Goal: Answer question/provide support: Share knowledge or assist other users

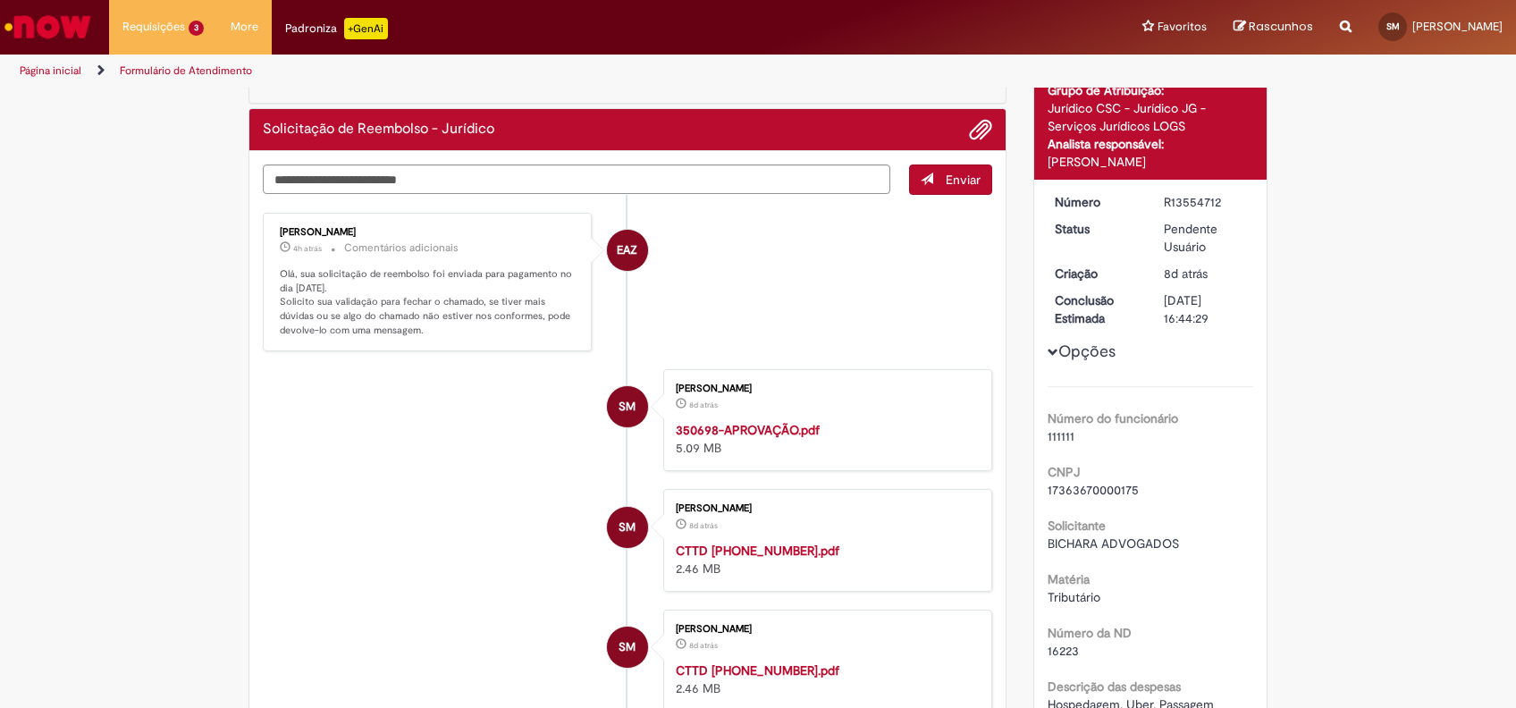
scroll to position [119, 0]
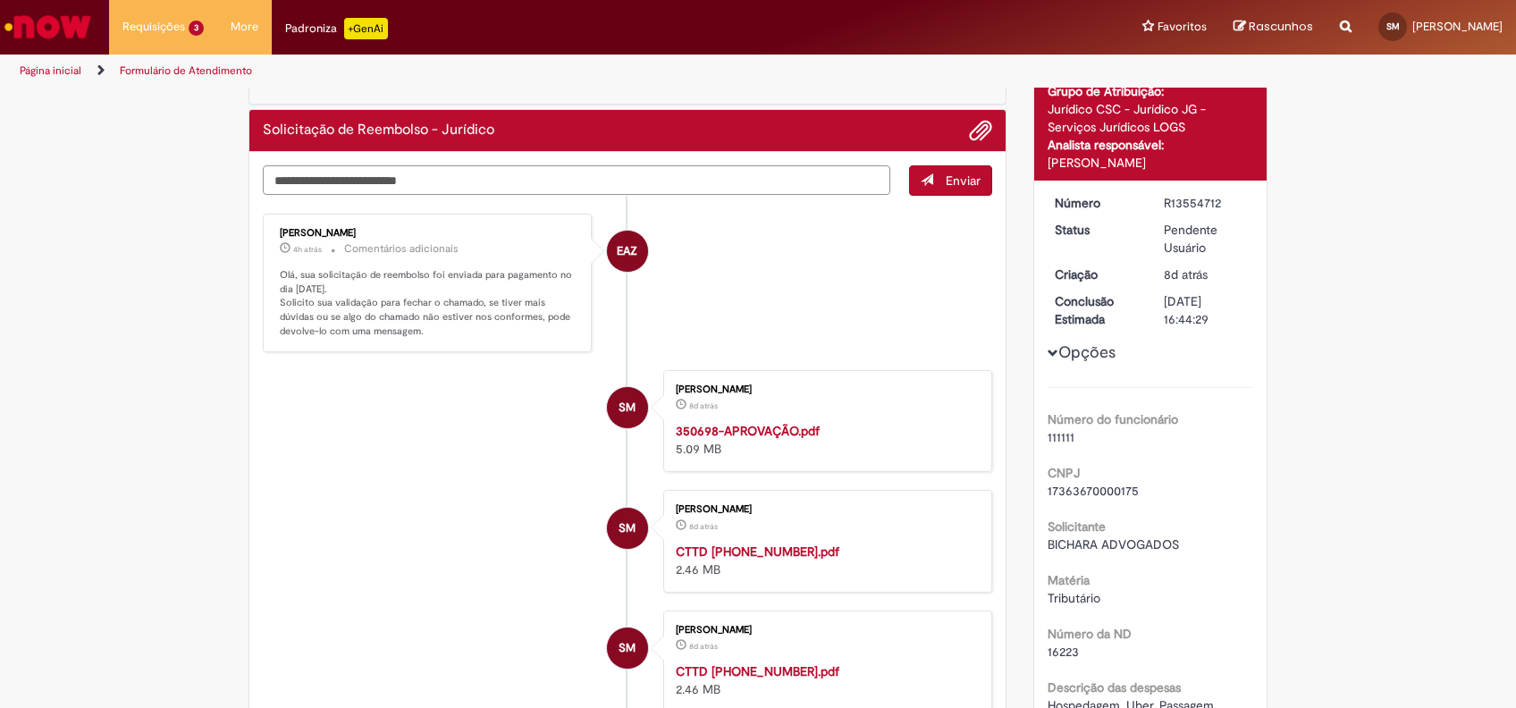
click at [499, 180] on textarea "Digite sua mensagem aqui..." at bounding box center [576, 180] width 627 height 30
type textarea "*******"
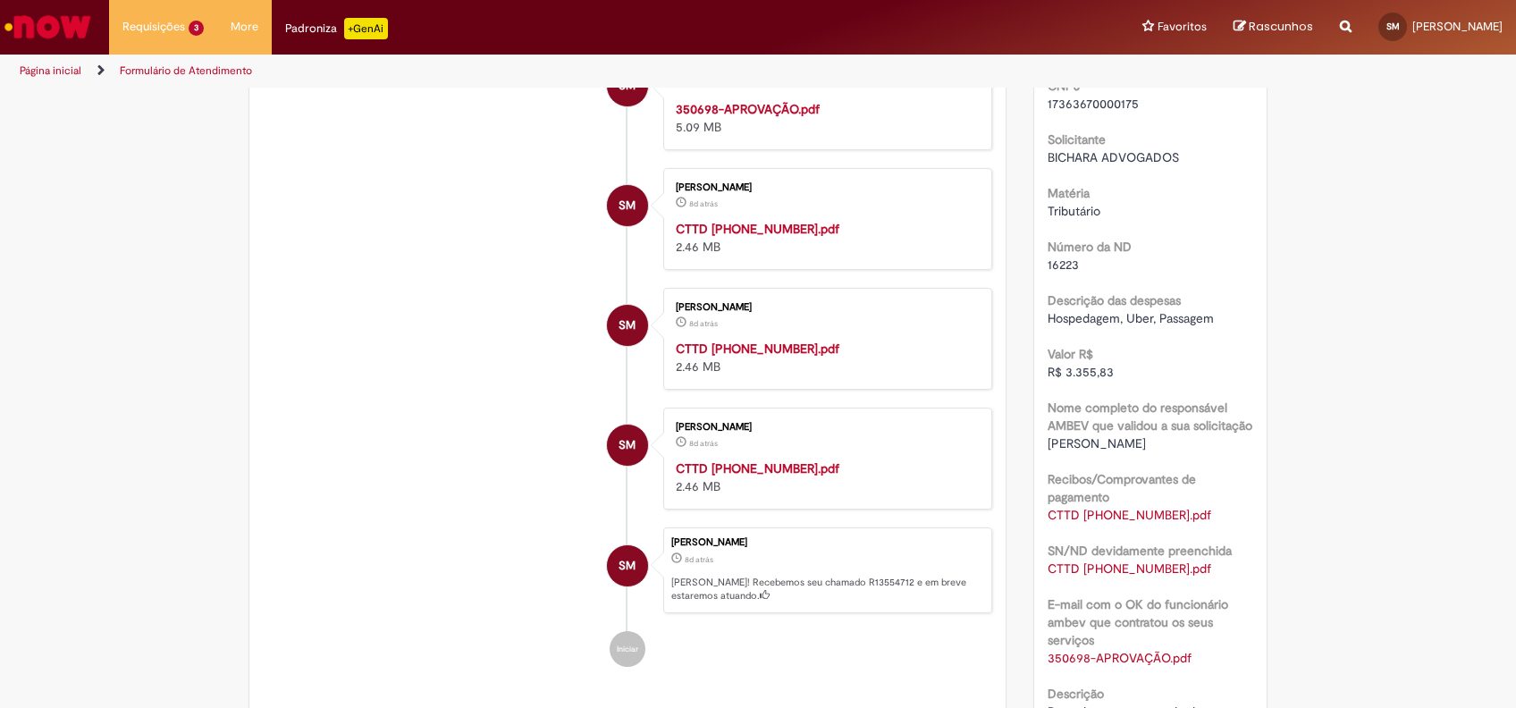
scroll to position [134, 0]
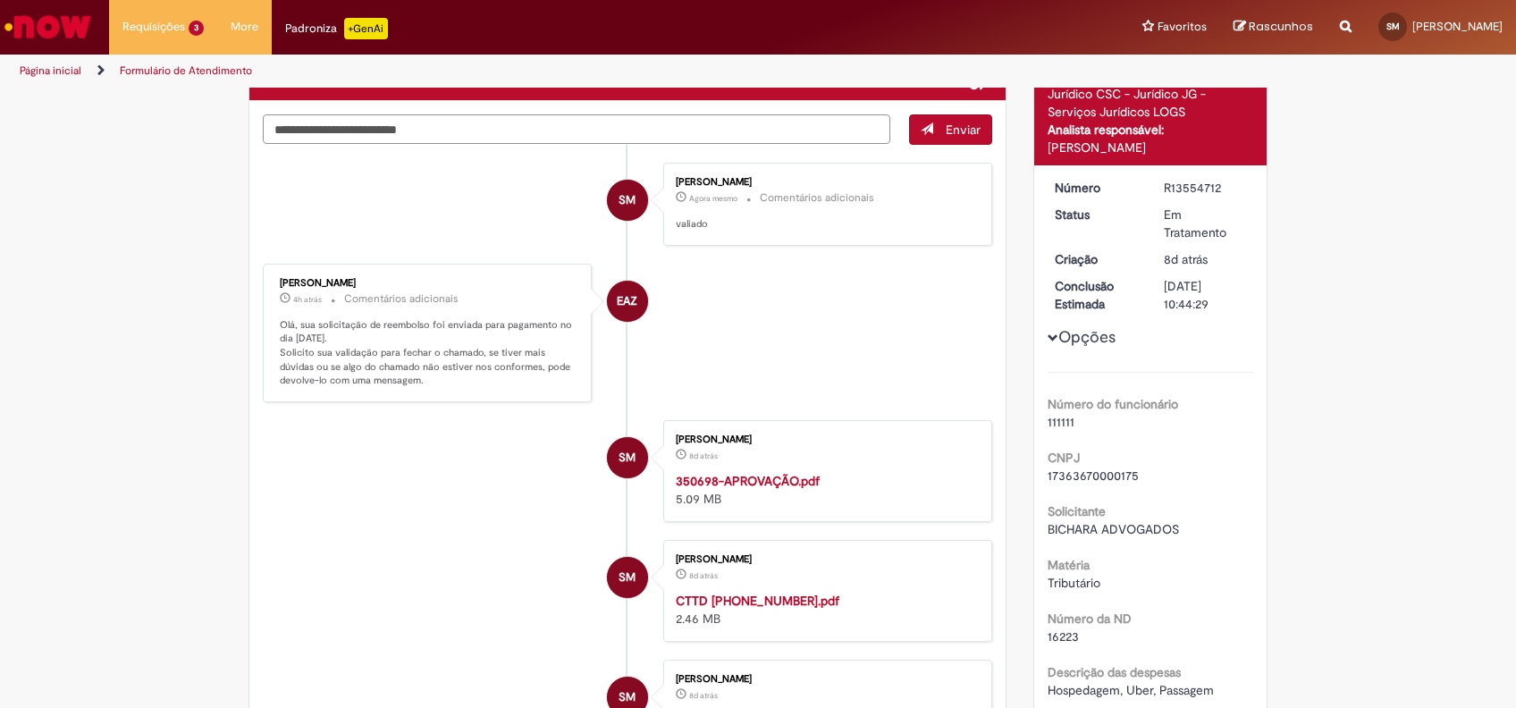
click at [500, 126] on textarea "Digite sua mensagem aqui..." at bounding box center [576, 129] width 627 height 30
type textarea "********"
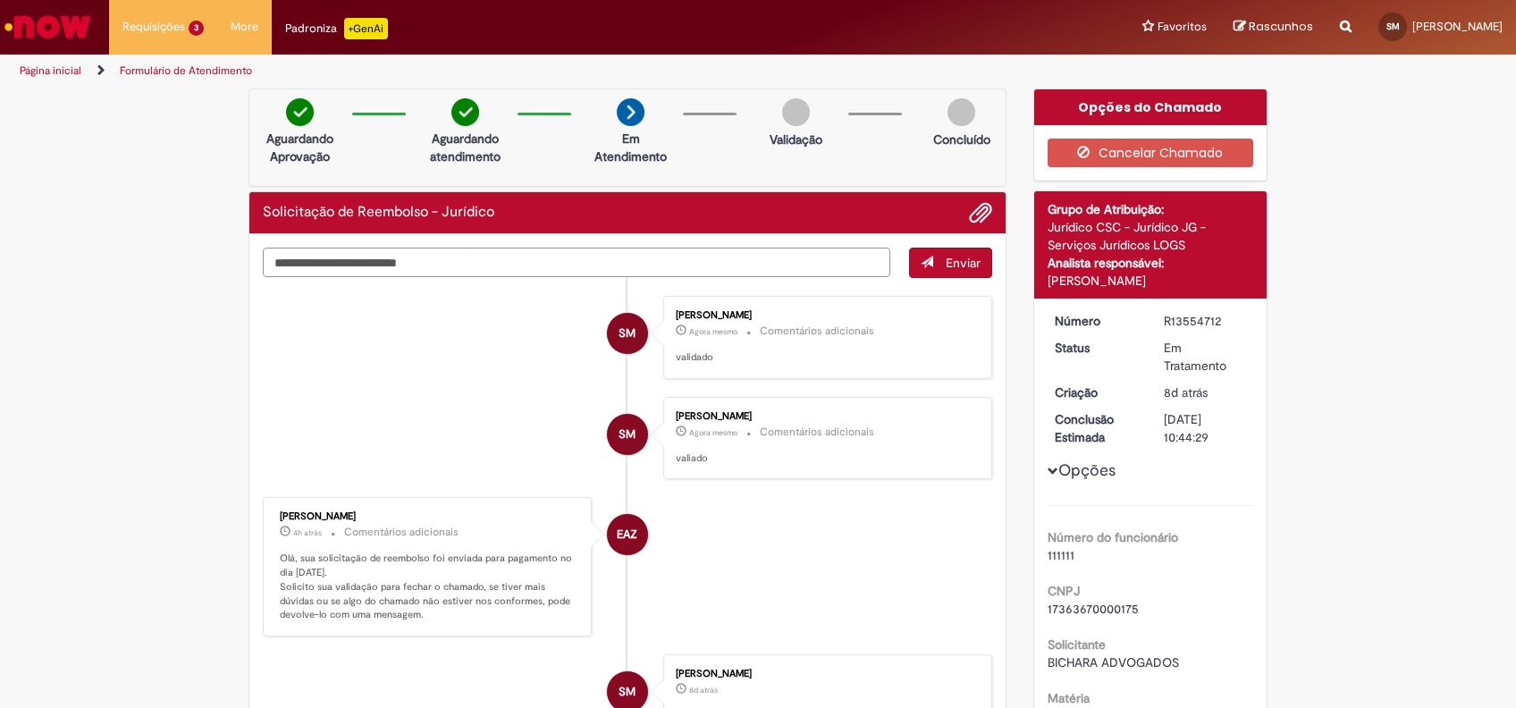
scroll to position [0, 0]
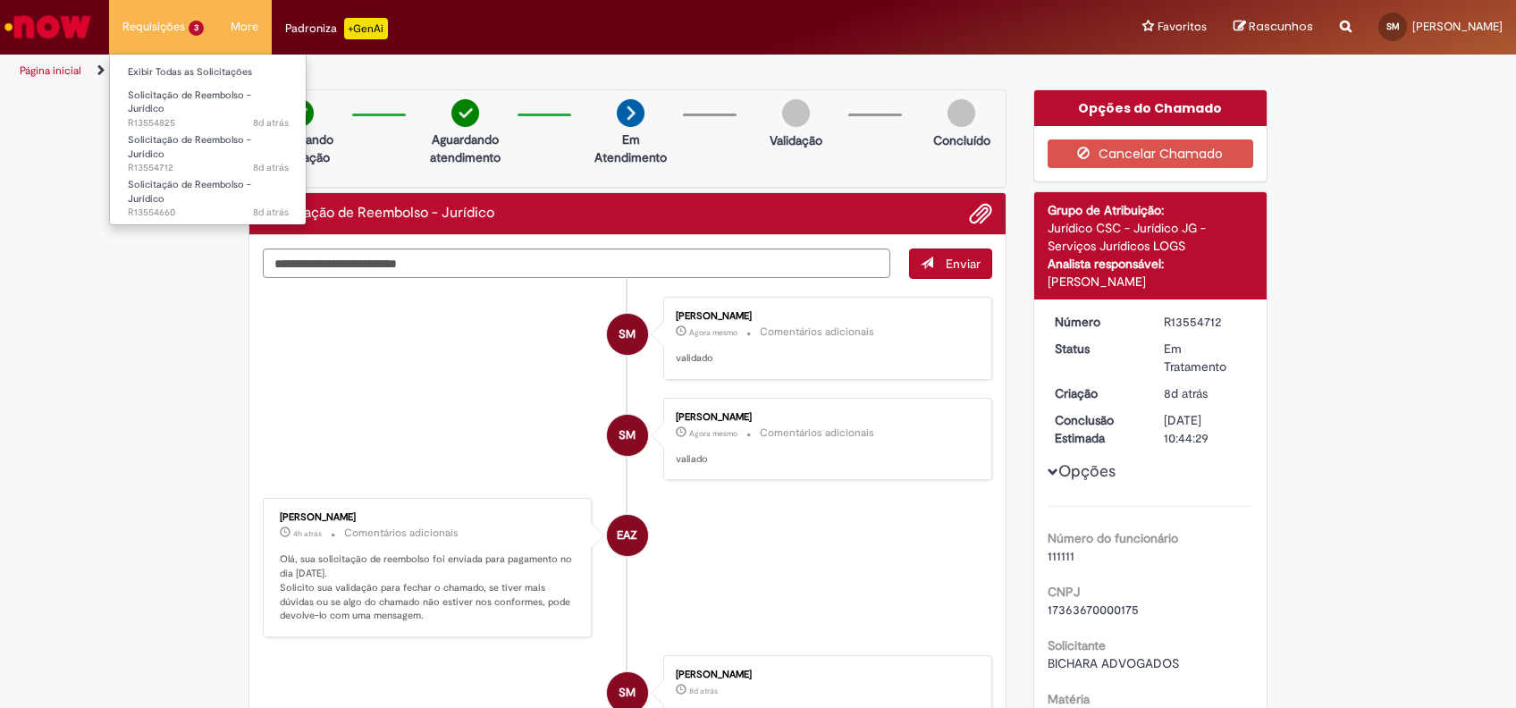
click at [166, 19] on li "Requisições 3 Exibir Todas as Solicitações Solicitação de Reembolso - Jurídico …" at bounding box center [163, 27] width 108 height 54
click at [175, 71] on link "Exibir Todas as Solicitações" at bounding box center [208, 73] width 197 height 20
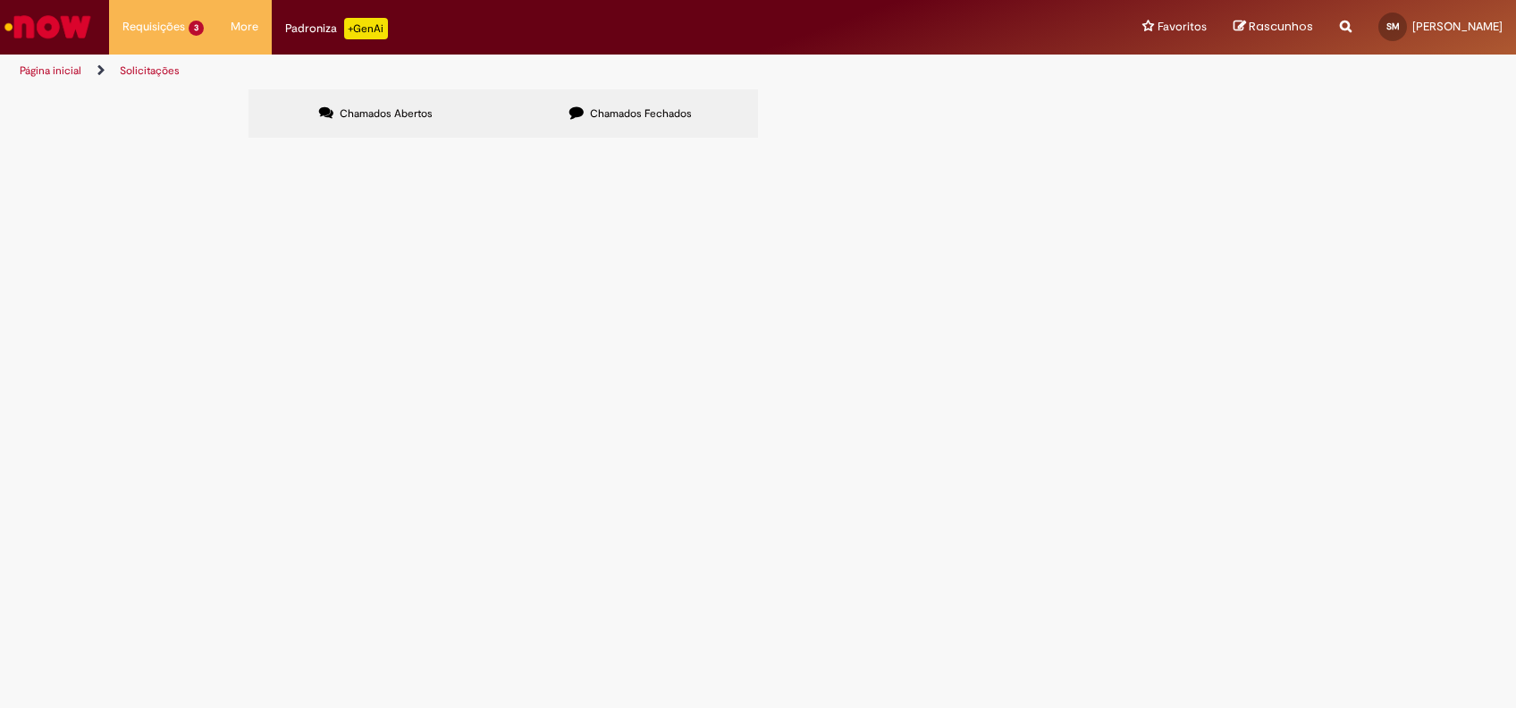
click at [0, 0] on span "Solicitação de Reembolso - Jurídico" at bounding box center [0, 0] width 0 height 0
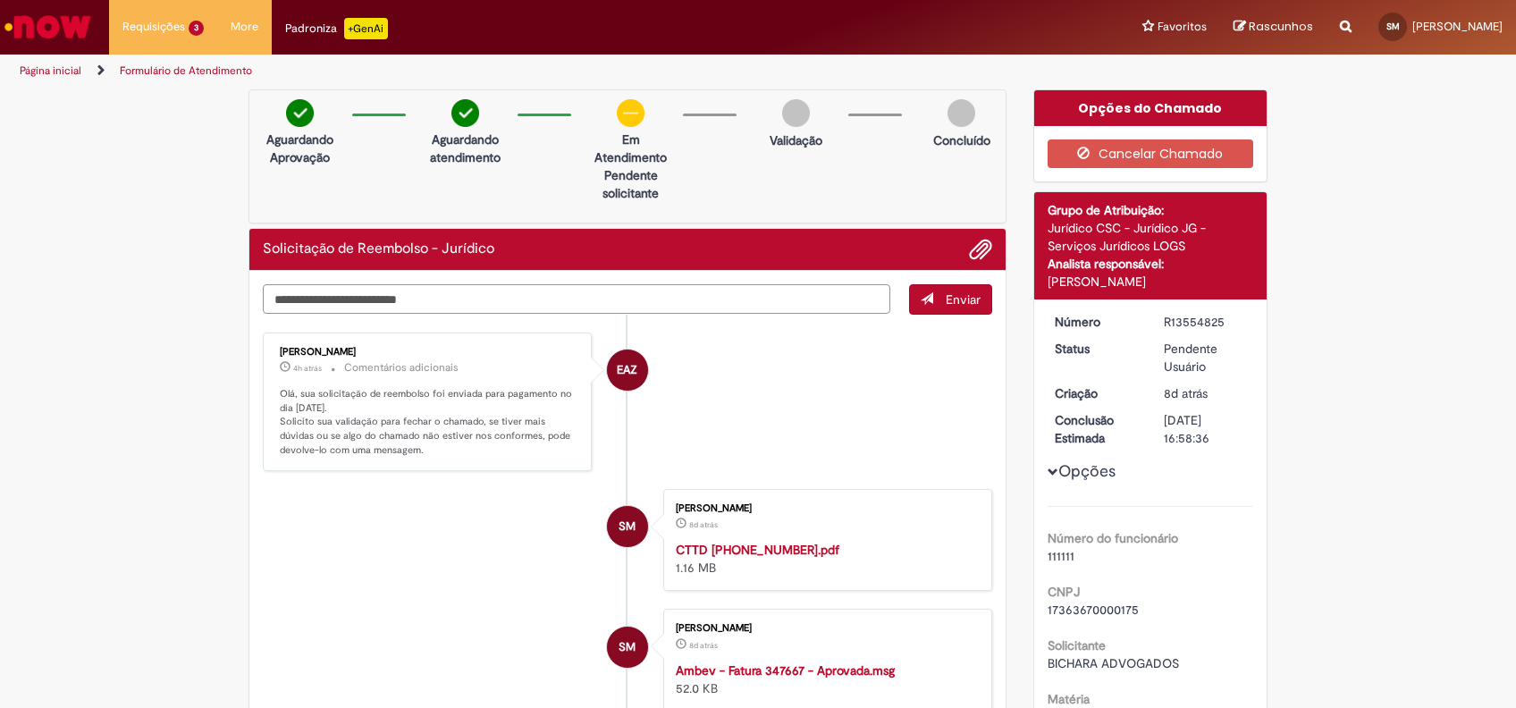
click at [536, 292] on textarea "Digite sua mensagem aqui..." at bounding box center [576, 299] width 627 height 30
type textarea "********"
click at [947, 298] on span "Enviar" at bounding box center [963, 299] width 35 height 16
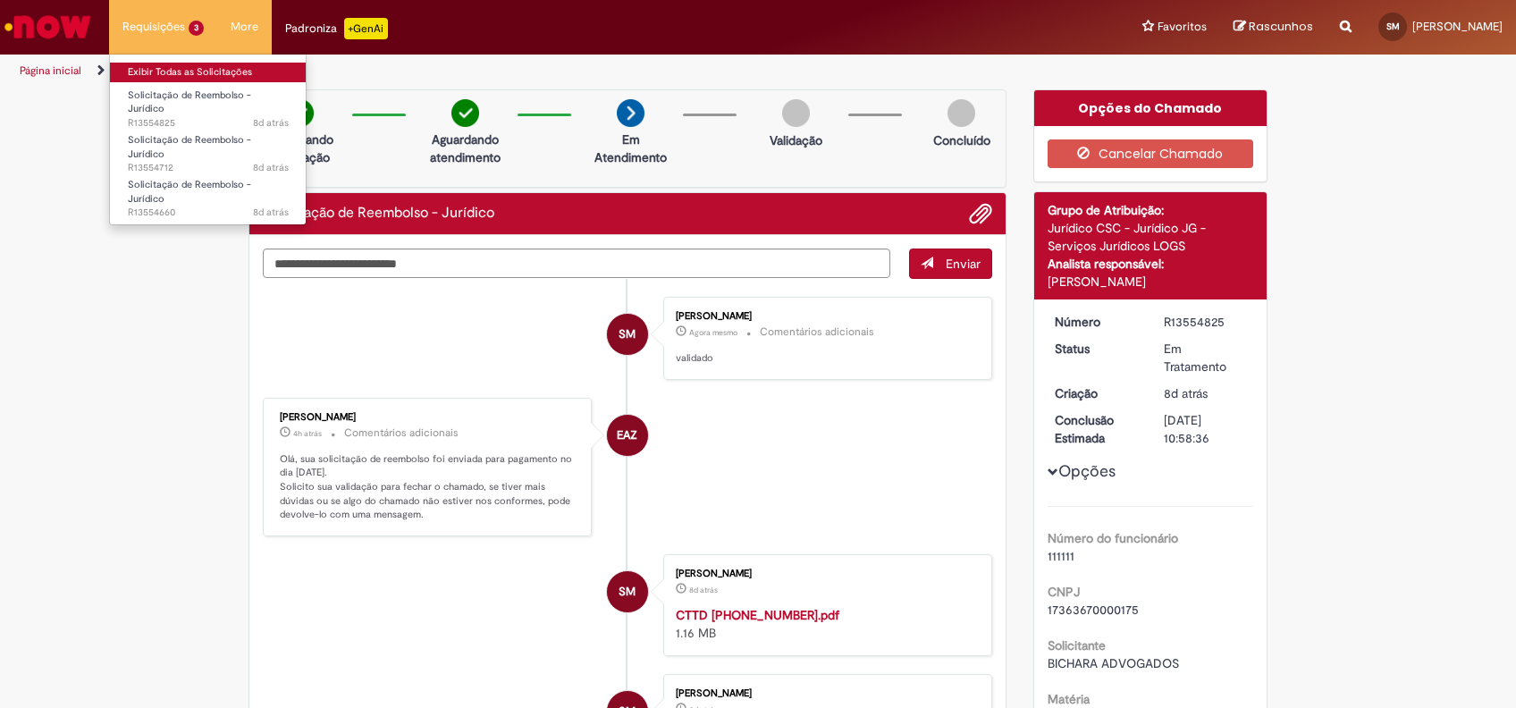
click at [164, 76] on link "Exibir Todas as Solicitações" at bounding box center [208, 73] width 197 height 20
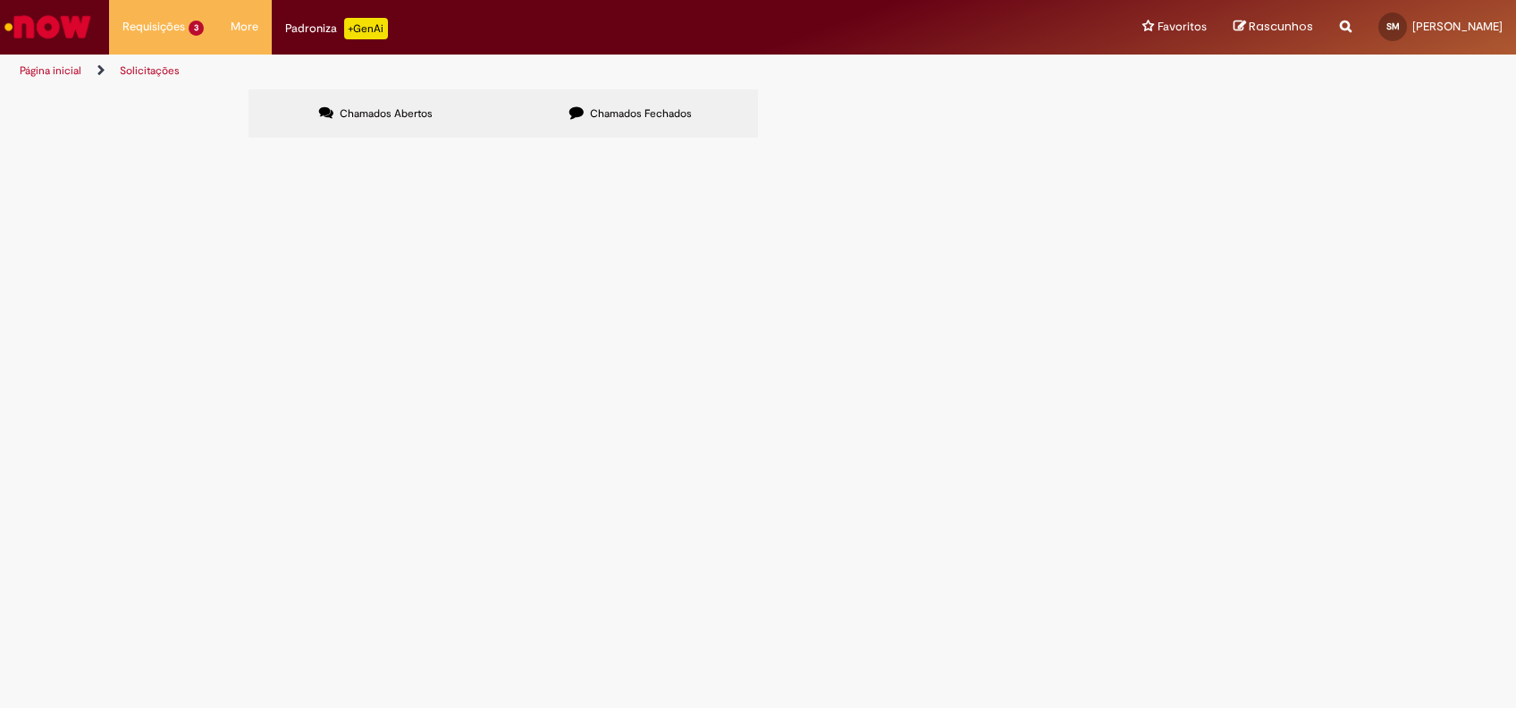
click at [0, 0] on span "R13554660" at bounding box center [0, 0] width 0 height 0
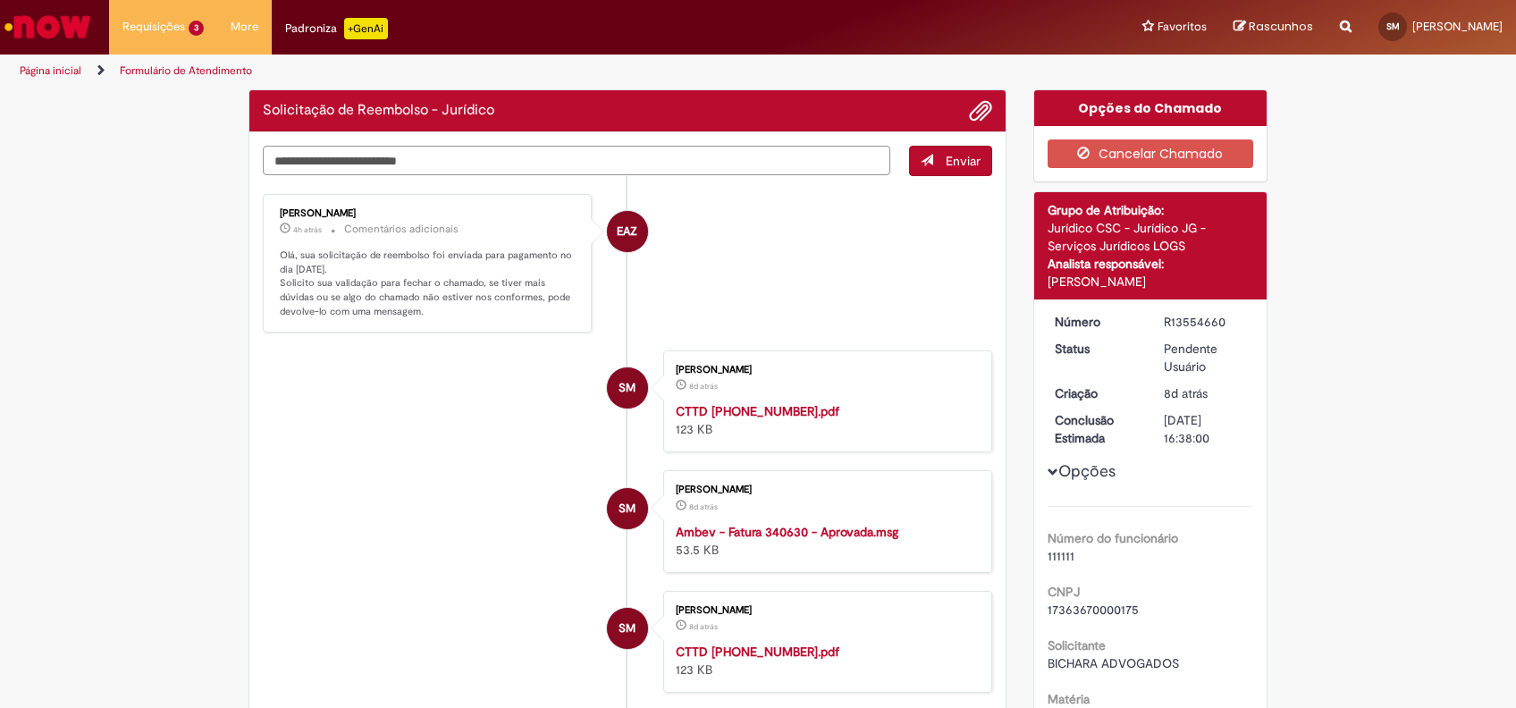
click at [486, 170] on textarea "Digite sua mensagem aqui..." at bounding box center [576, 161] width 627 height 30
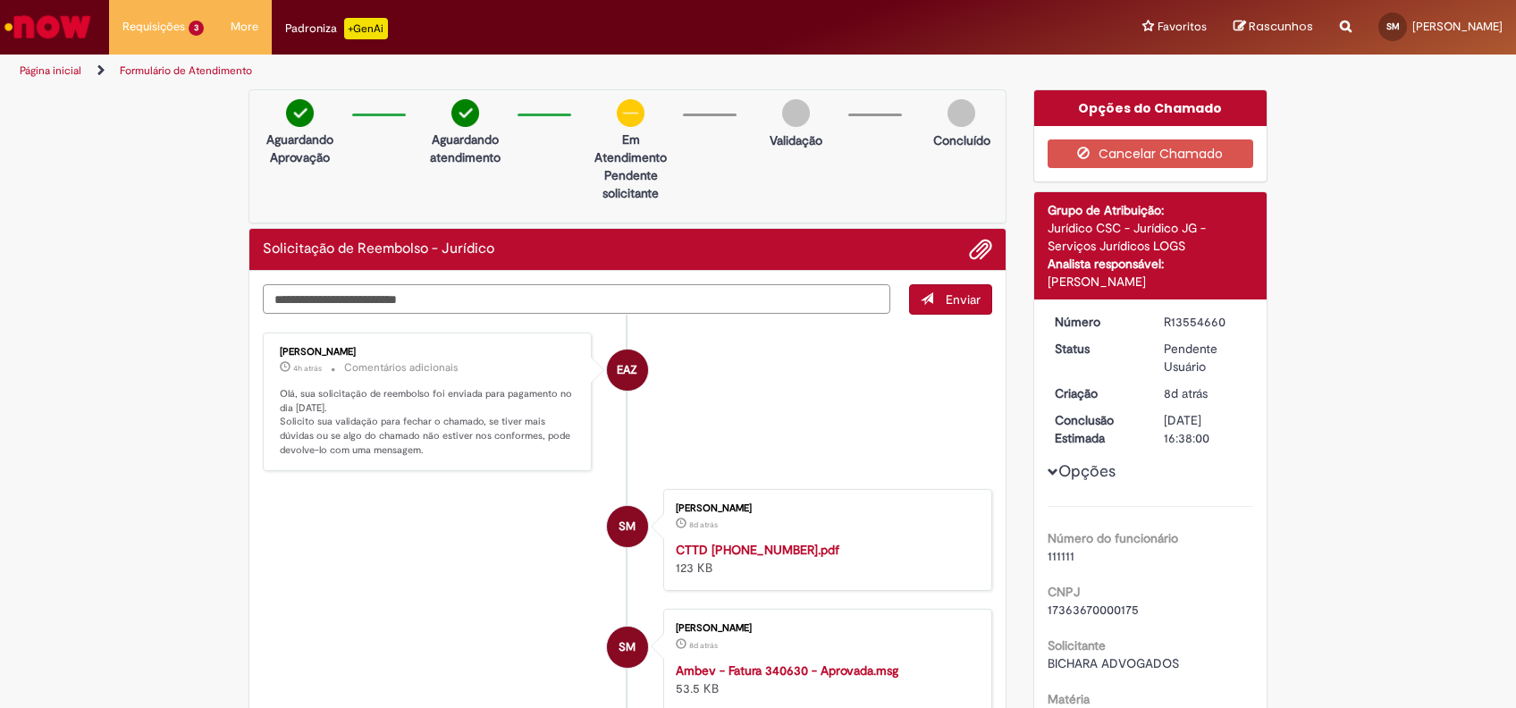
click at [475, 306] on textarea "Digite sua mensagem aqui..." at bounding box center [576, 299] width 627 height 30
type textarea "********"
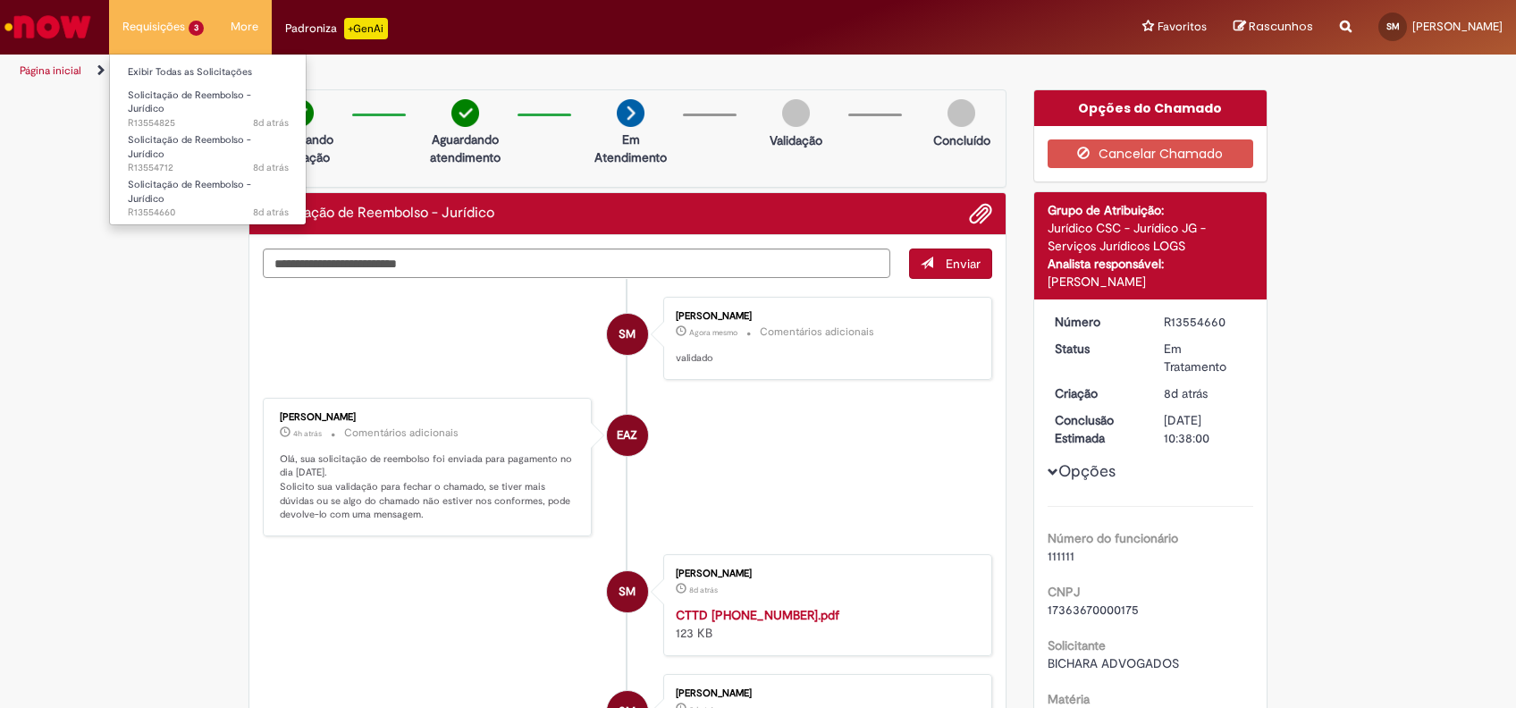
click at [189, 28] on li "Requisições 3 Exibir Todas as Solicitações Solicitação de Reembolso - Jurídico …" at bounding box center [163, 27] width 108 height 54
click at [170, 66] on link "Exibir Todas as Solicitações" at bounding box center [208, 73] width 197 height 20
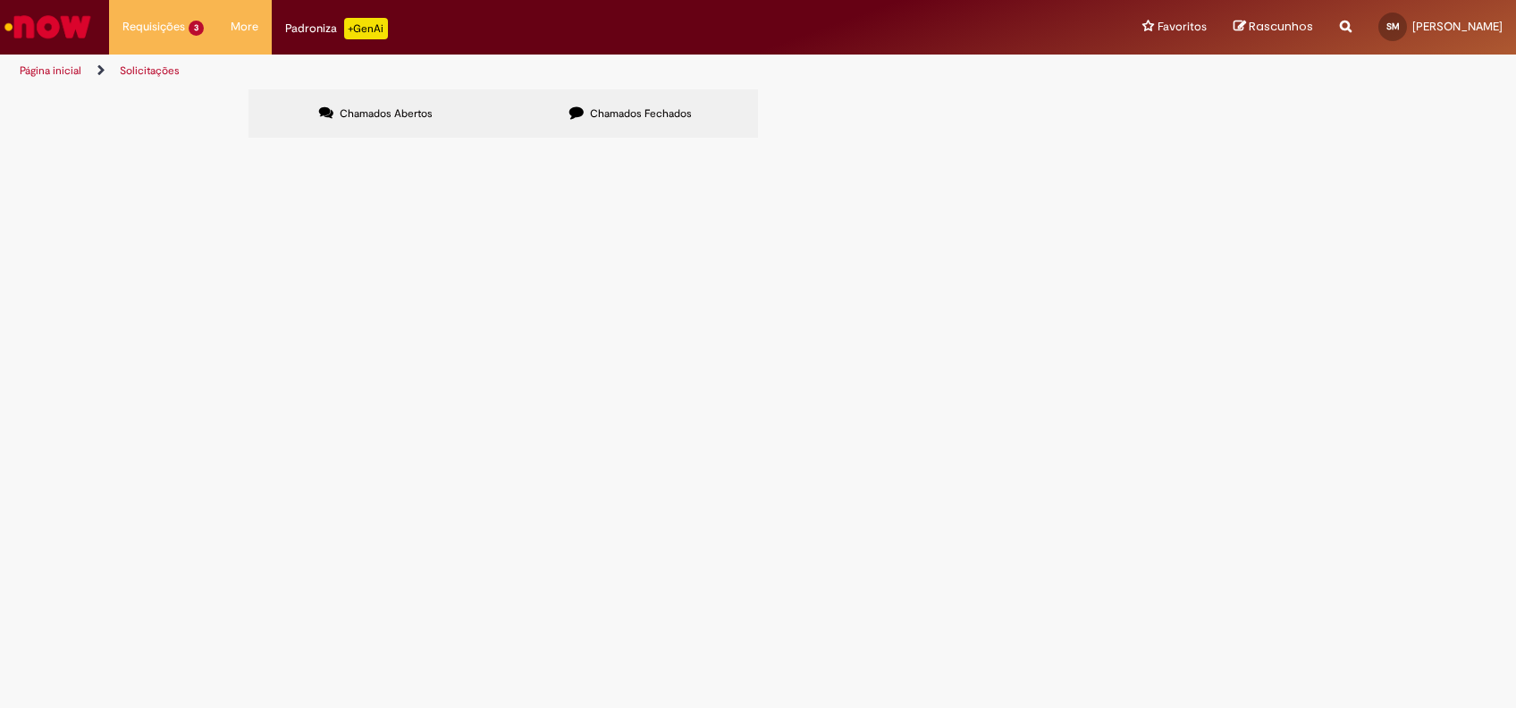
click at [0, 0] on td "R13554825" at bounding box center [0, 0] width 0 height 0
click at [0, 0] on span "R13554825" at bounding box center [0, 0] width 0 height 0
click at [312, 259] on main "Solicitações Chamados Abertos Chamados Fechados Itens solicitados Exportar como…" at bounding box center [758, 397] width 1516 height 619
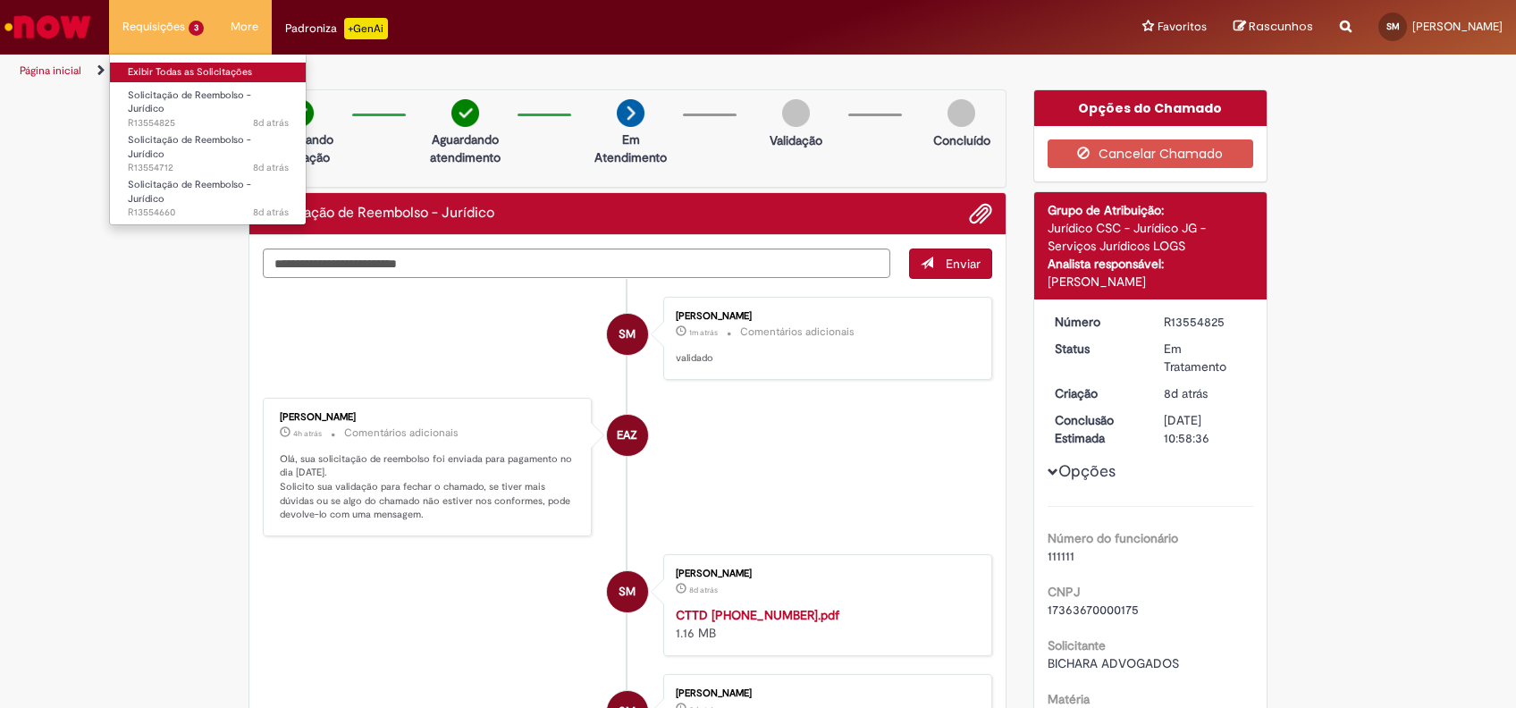
click at [174, 73] on link "Exibir Todas as Solicitações" at bounding box center [208, 73] width 197 height 20
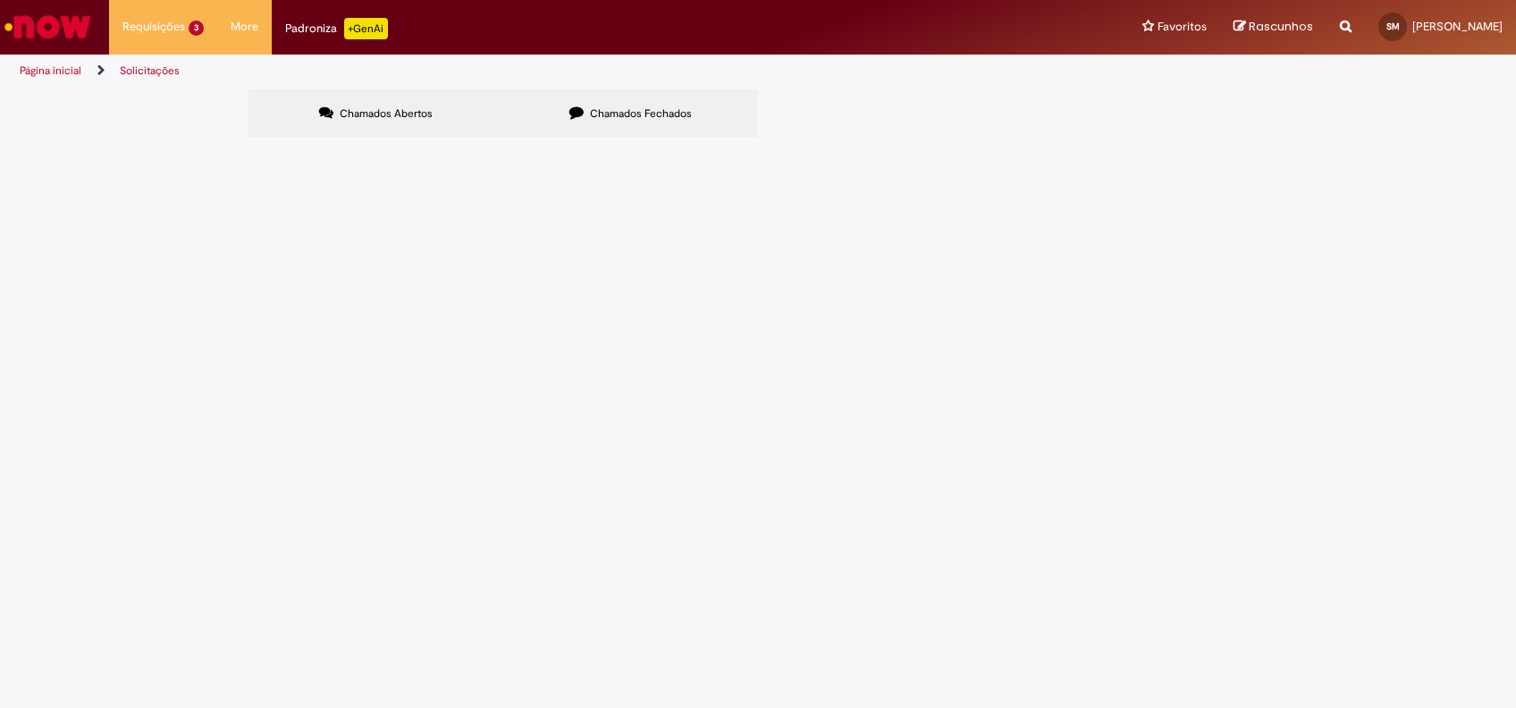
click at [0, 0] on span "R13554712" at bounding box center [0, 0] width 0 height 0
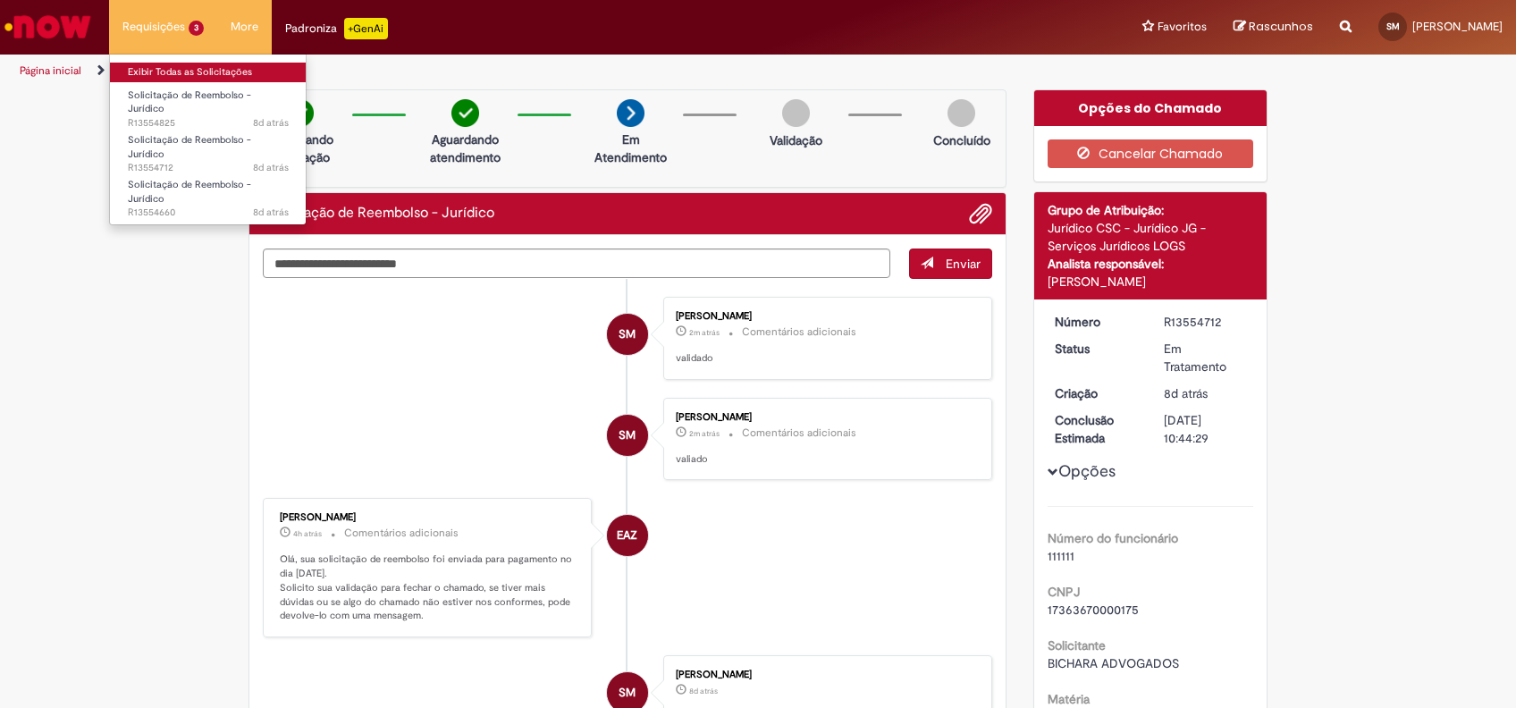
click at [159, 70] on link "Exibir Todas as Solicitações" at bounding box center [208, 73] width 197 height 20
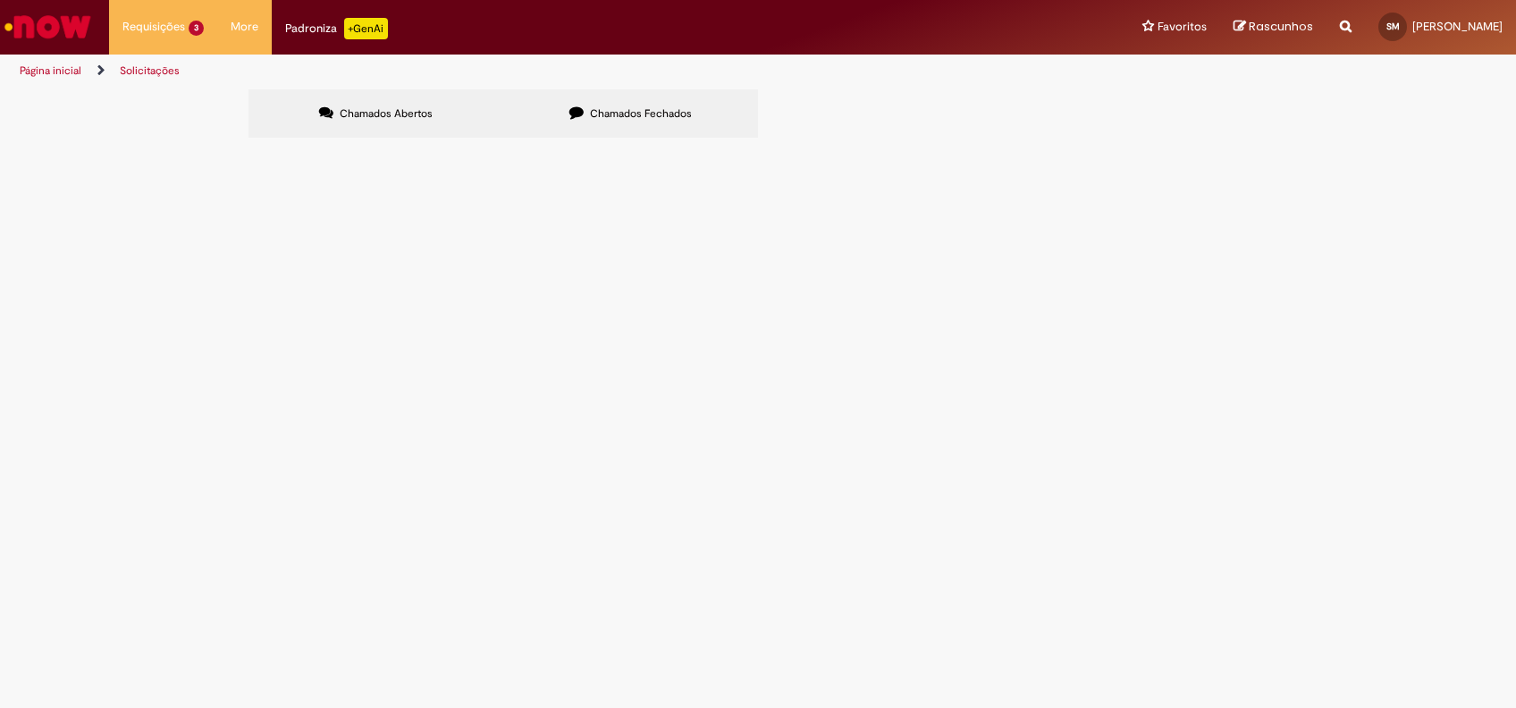
click at [0, 0] on span "R13554825" at bounding box center [0, 0] width 0 height 0
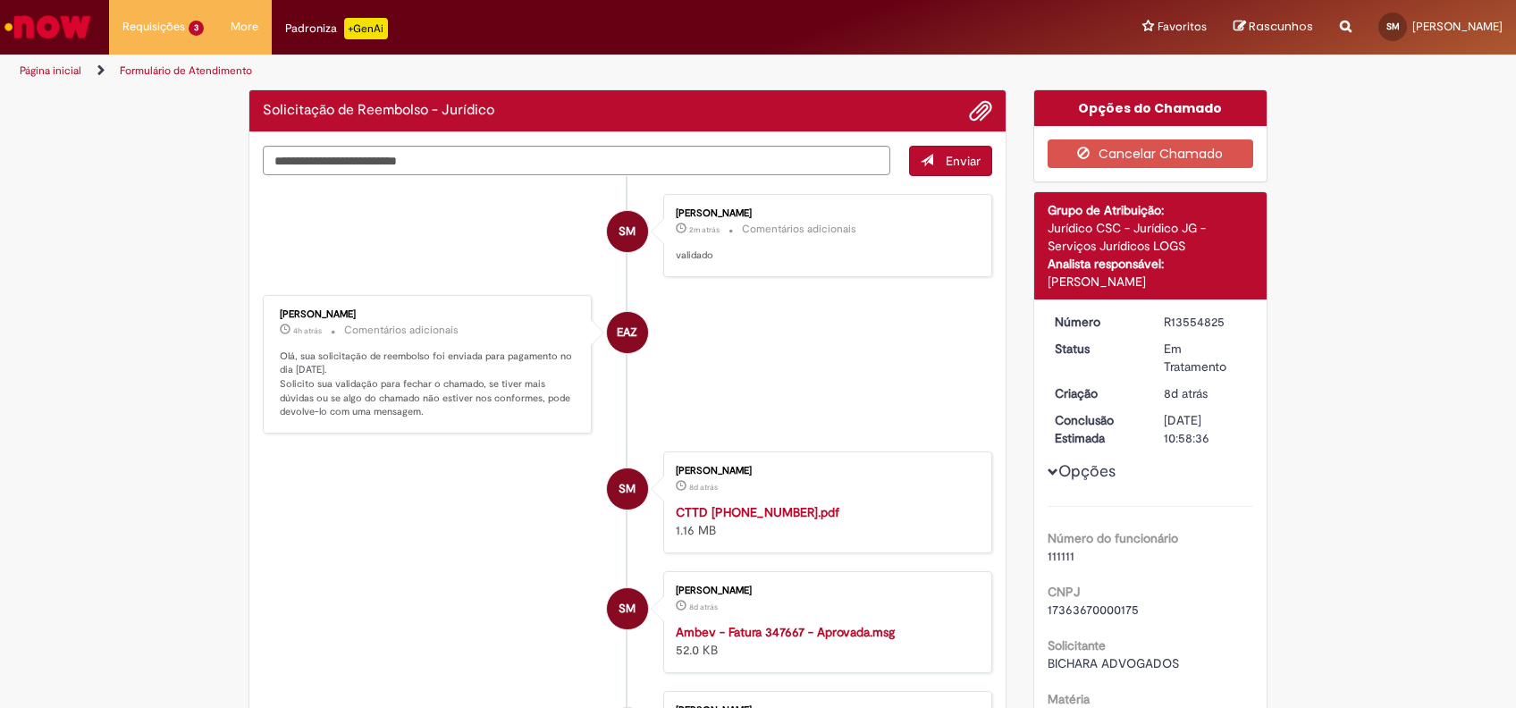
click at [294, 254] on li "SM [PERSON_NAME] 2m atrás 2 minutos atrás Comentários adicionais validado" at bounding box center [627, 235] width 729 height 83
